Goal: Check status: Check status

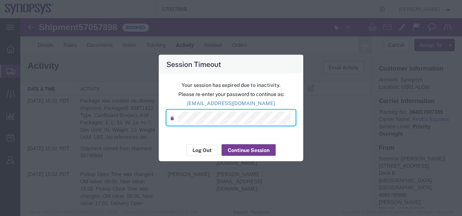
click at [238, 151] on button "Continue Session" at bounding box center [249, 150] width 54 height 12
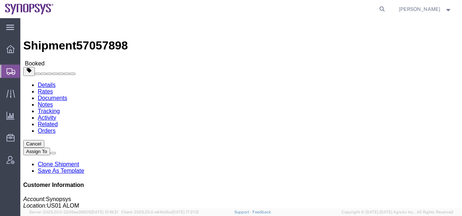
click img
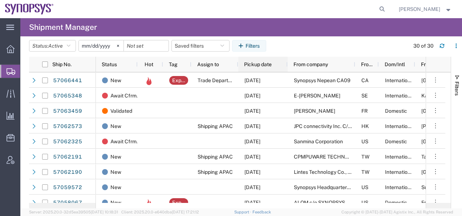
click at [249, 67] on span "Pickup date" at bounding box center [258, 64] width 28 height 6
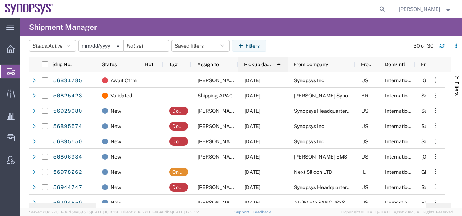
click at [251, 63] on span "Pickup date" at bounding box center [257, 64] width 27 height 6
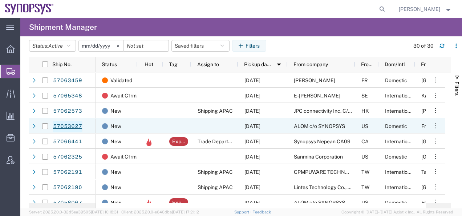
click at [74, 126] on link "57053627" at bounding box center [68, 127] width 30 height 12
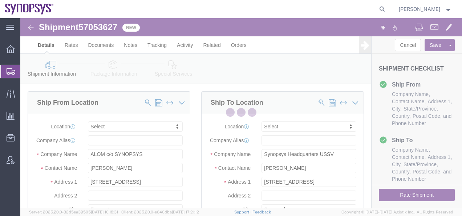
select select
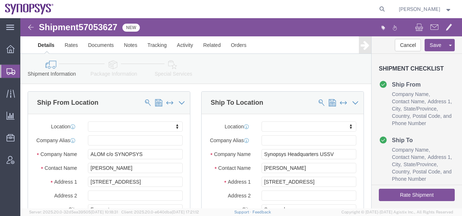
click link "Package Information"
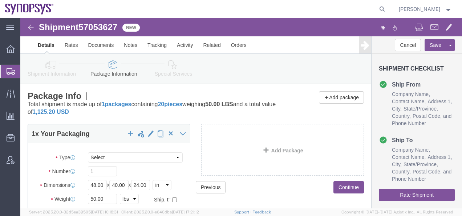
click icon
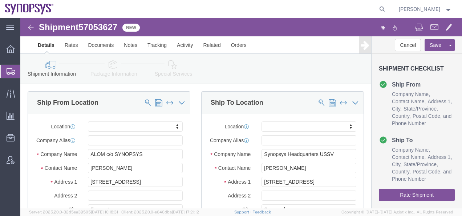
click button "Rate Shipment"
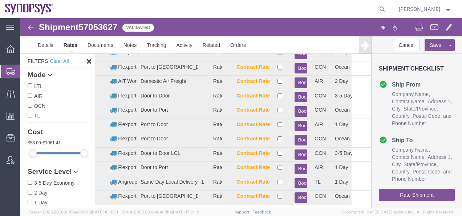
scroll to position [254, 0]
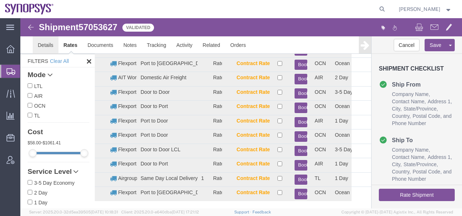
click at [47, 45] on link "Details" at bounding box center [46, 44] width 26 height 17
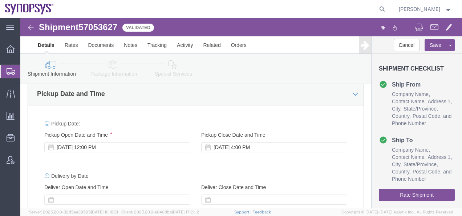
click img
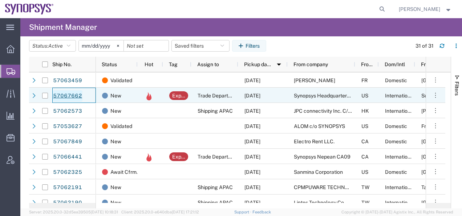
click at [60, 94] on link "57067662" at bounding box center [68, 96] width 30 height 12
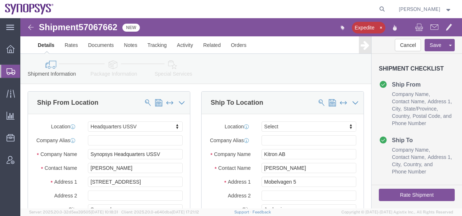
select select "63204"
select select
